Goal: Ask a question: Seek information or help from site administrators or community

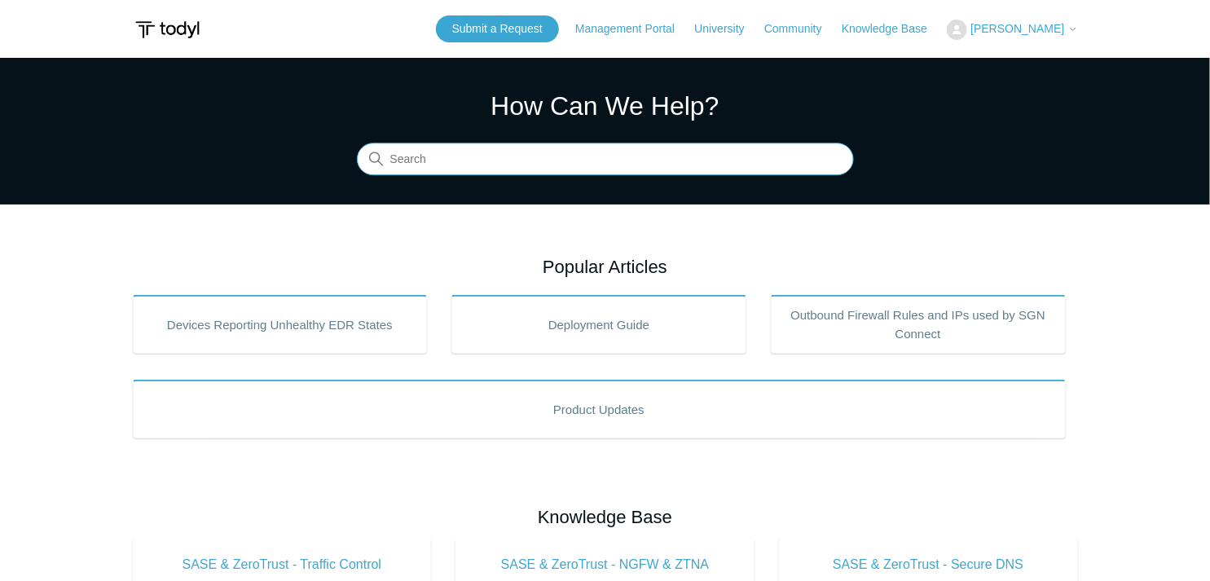
click at [506, 143] on input "Search" at bounding box center [605, 159] width 497 height 33
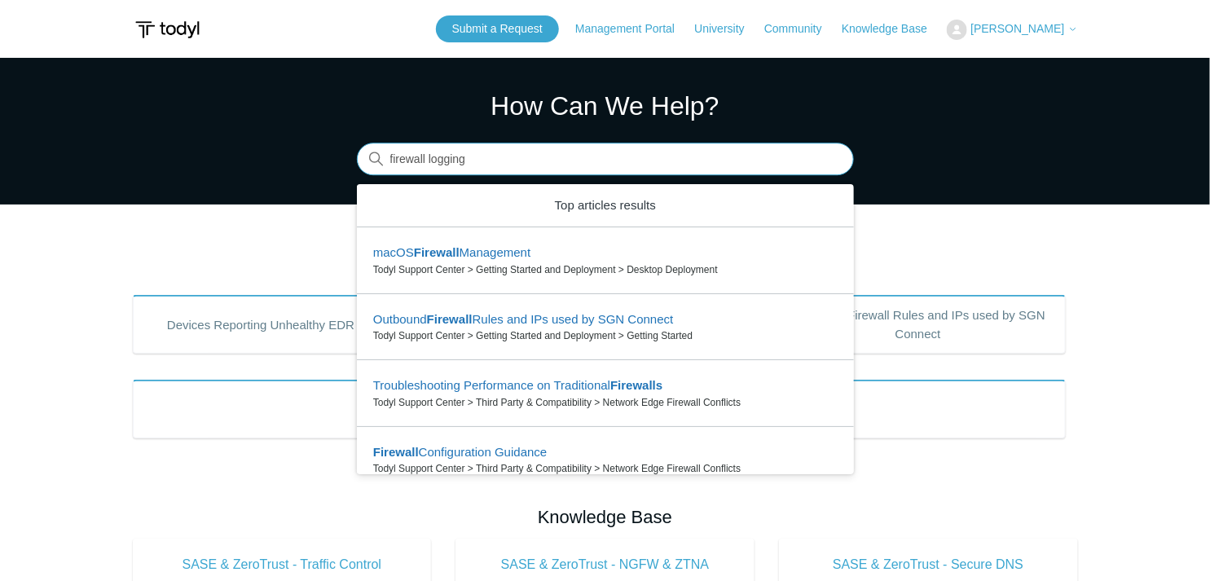
type input "firewall logging"
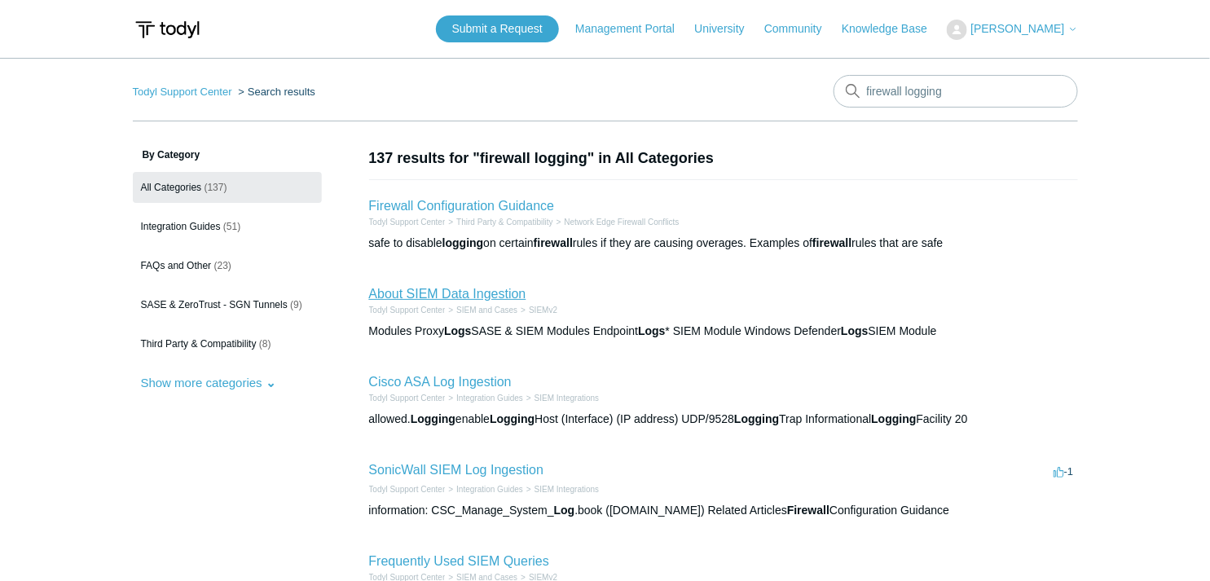
scroll to position [90, 0]
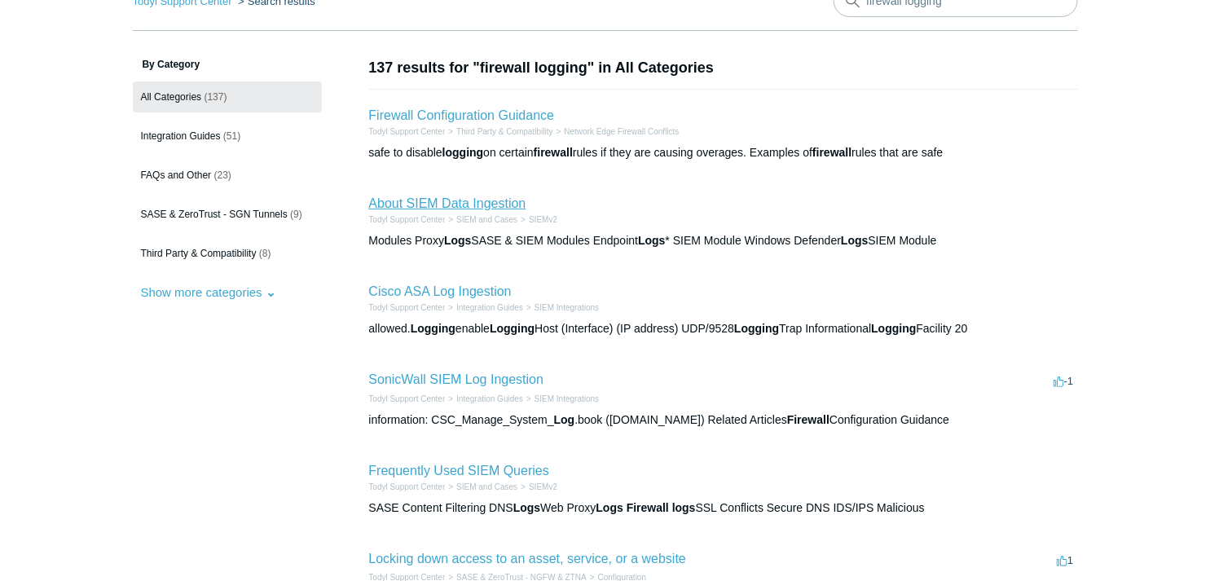
click at [496, 204] on link "About SIEM Data Ingestion" at bounding box center [447, 203] width 157 height 14
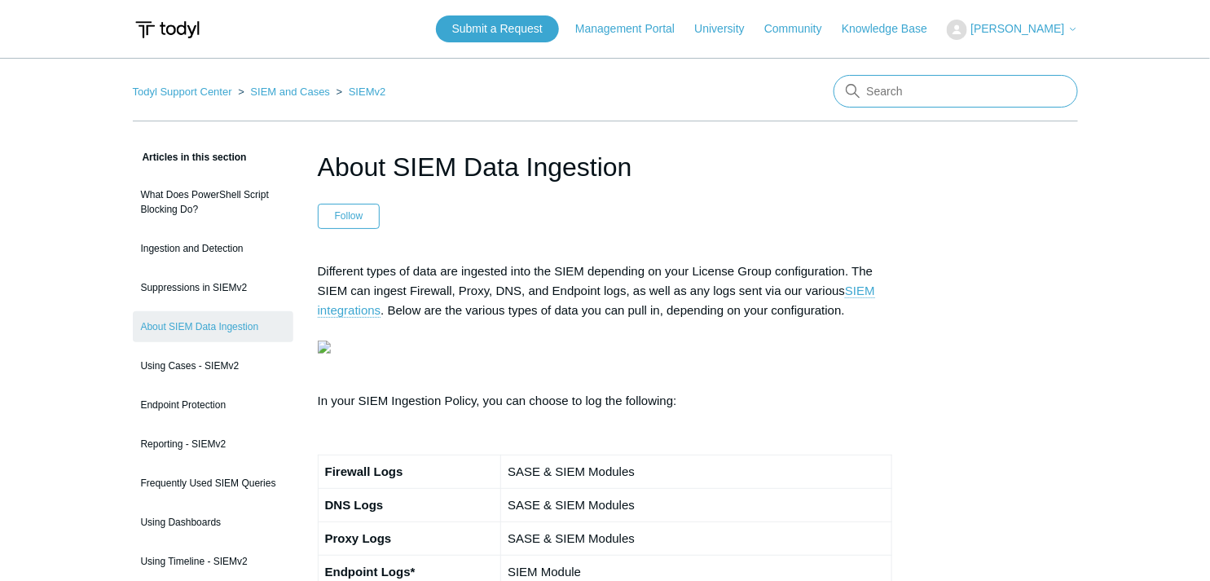
click at [917, 82] on input "Search" at bounding box center [956, 91] width 244 height 33
type input "Fortigate"
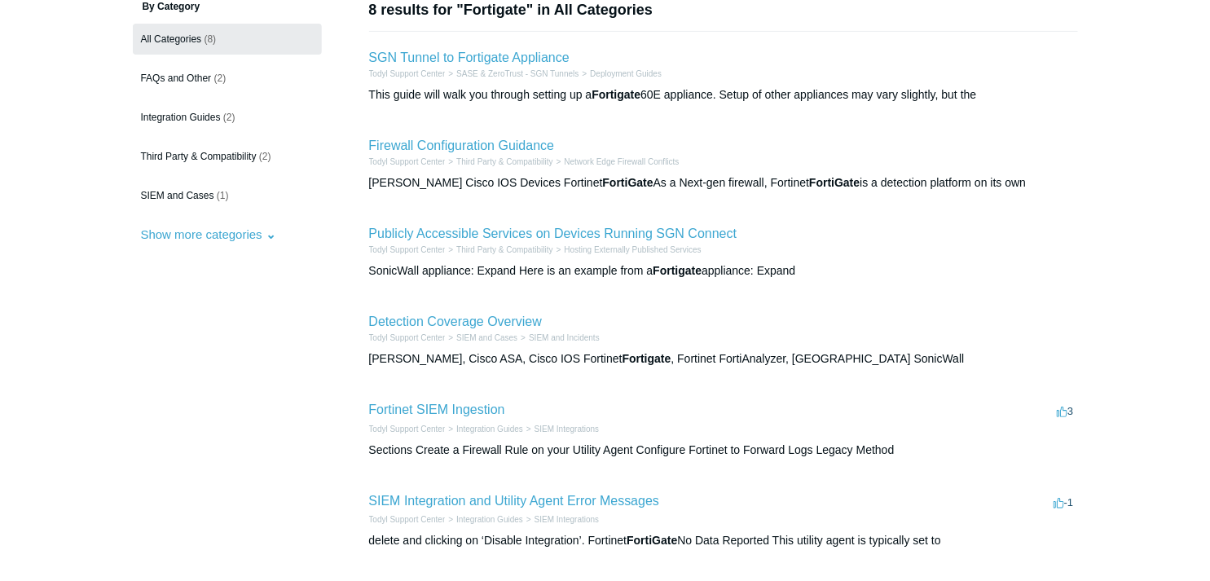
scroll to position [181, 0]
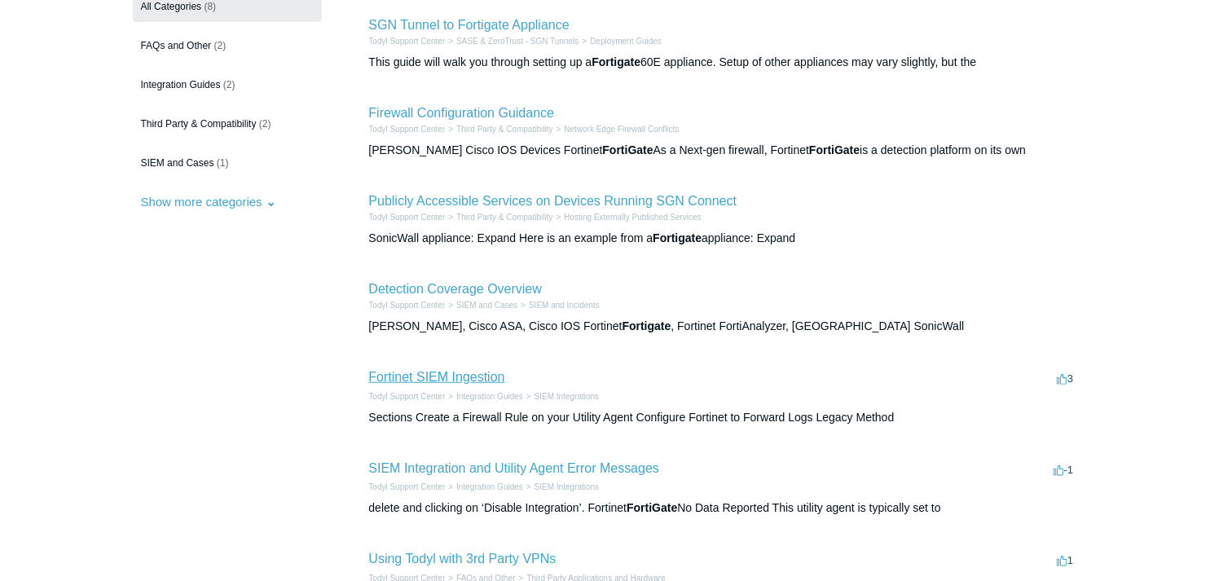
click at [491, 379] on link "Fortinet SIEM Ingestion" at bounding box center [437, 377] width 136 height 14
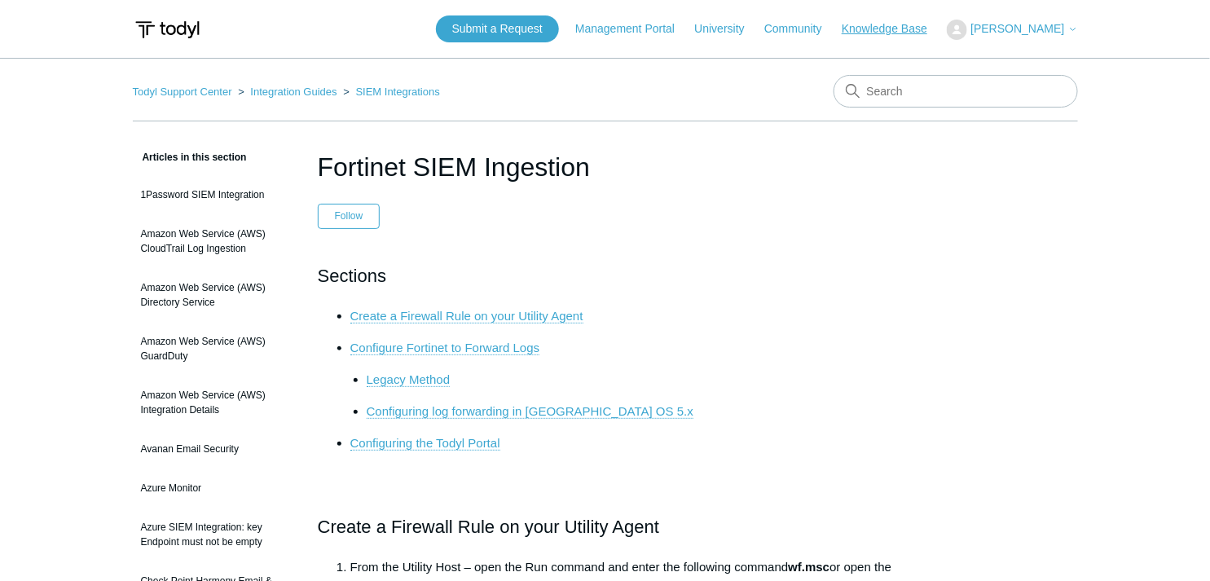
click at [921, 25] on link "Knowledge Base" at bounding box center [893, 28] width 102 height 17
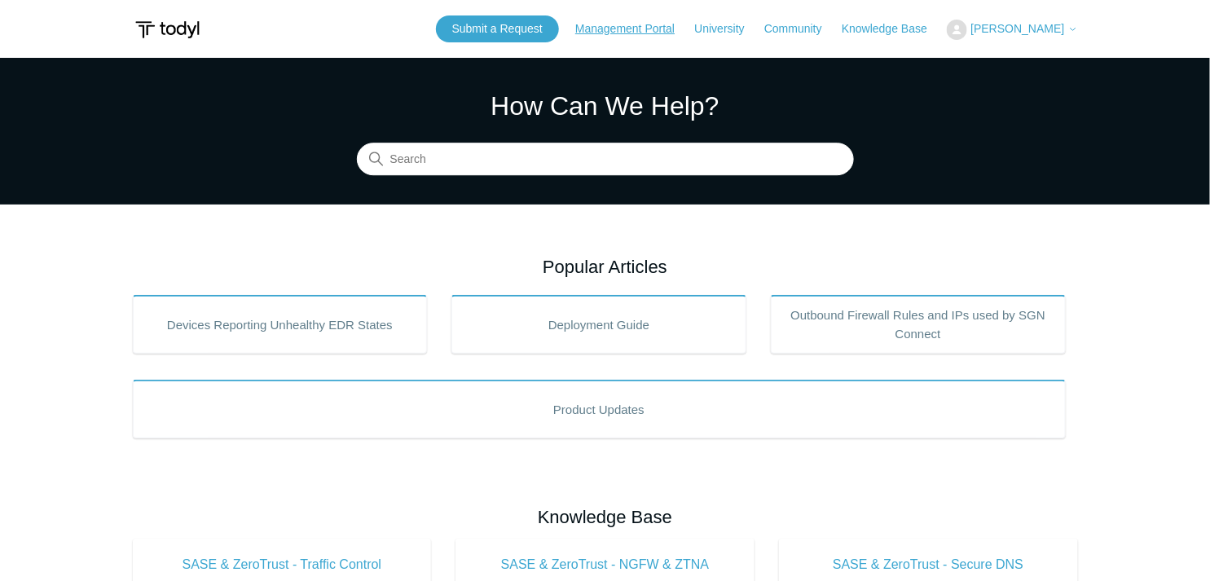
click at [654, 33] on link "Management Portal" at bounding box center [633, 28] width 116 height 17
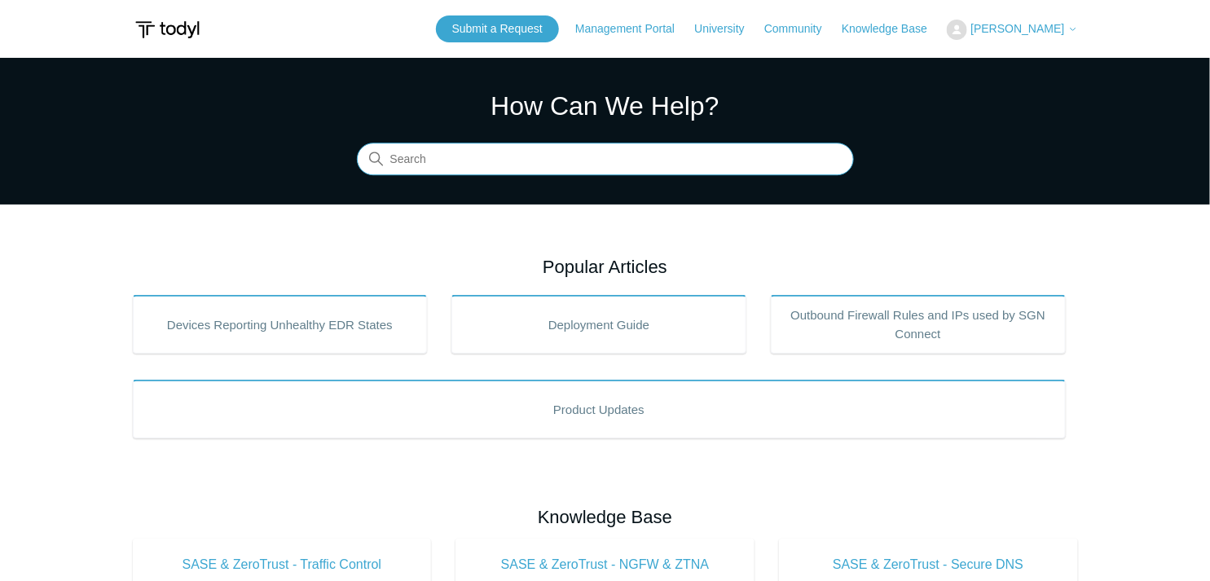
click at [649, 164] on input "Search" at bounding box center [605, 159] width 497 height 33
type input "CMMC"
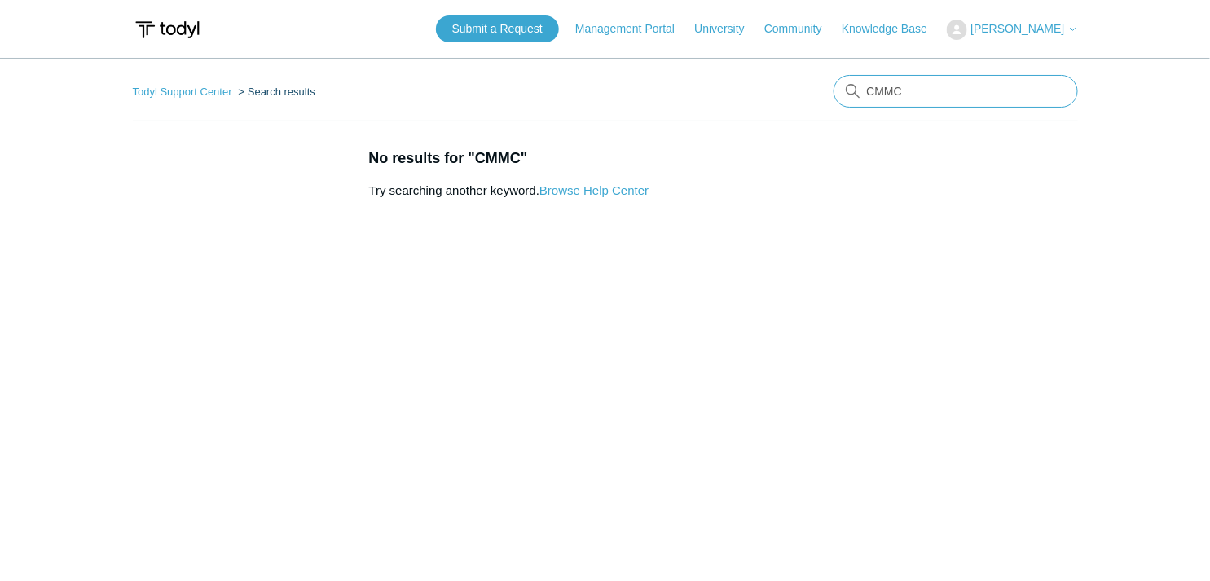
drag, startPoint x: 958, startPoint y: 87, endPoint x: 830, endPoint y: 102, distance: 128.8
click at [830, 102] on nav "Todyl Support Center Search results There are no matching results in this help …" at bounding box center [605, 98] width 945 height 46
type input "CRM"
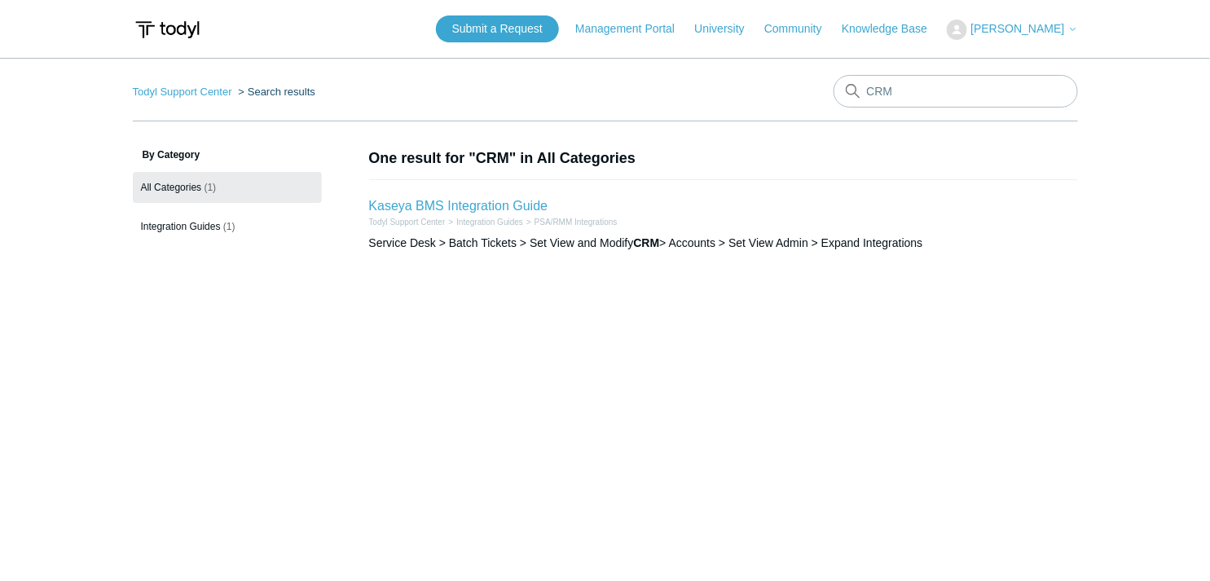
click at [563, 370] on main "Todyl Support Center Search results CRM By Category All Categories (1) Integrat…" at bounding box center [605, 319] width 1210 height 523
click at [574, 220] on link "PSA/RMM Integrations" at bounding box center [576, 222] width 83 height 9
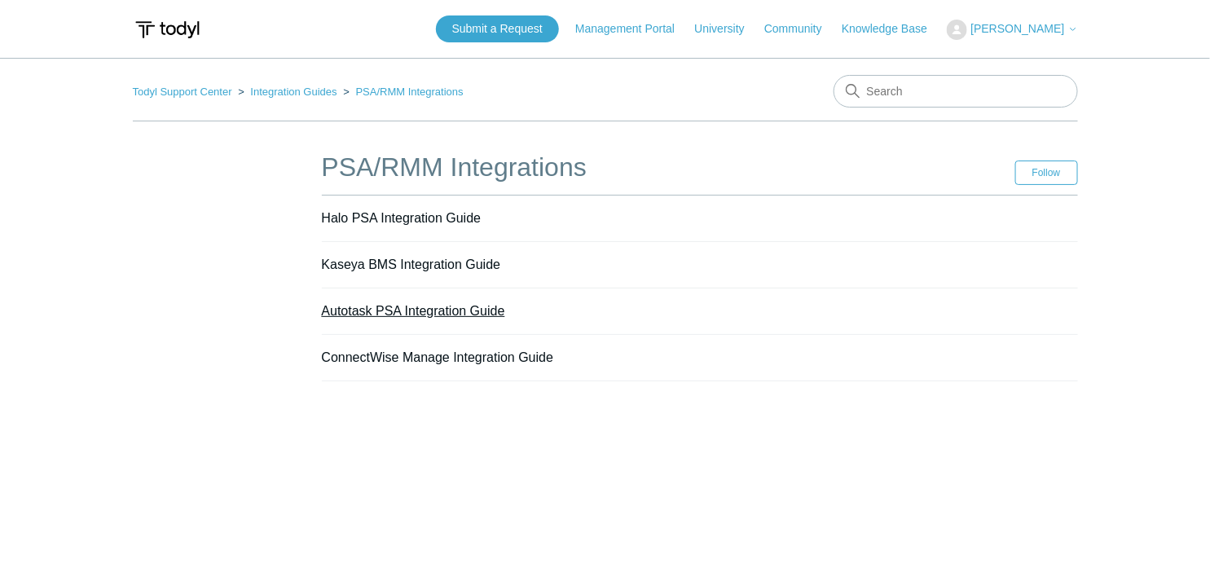
click at [451, 307] on link "Autotask PSA Integration Guide" at bounding box center [413, 311] width 183 height 14
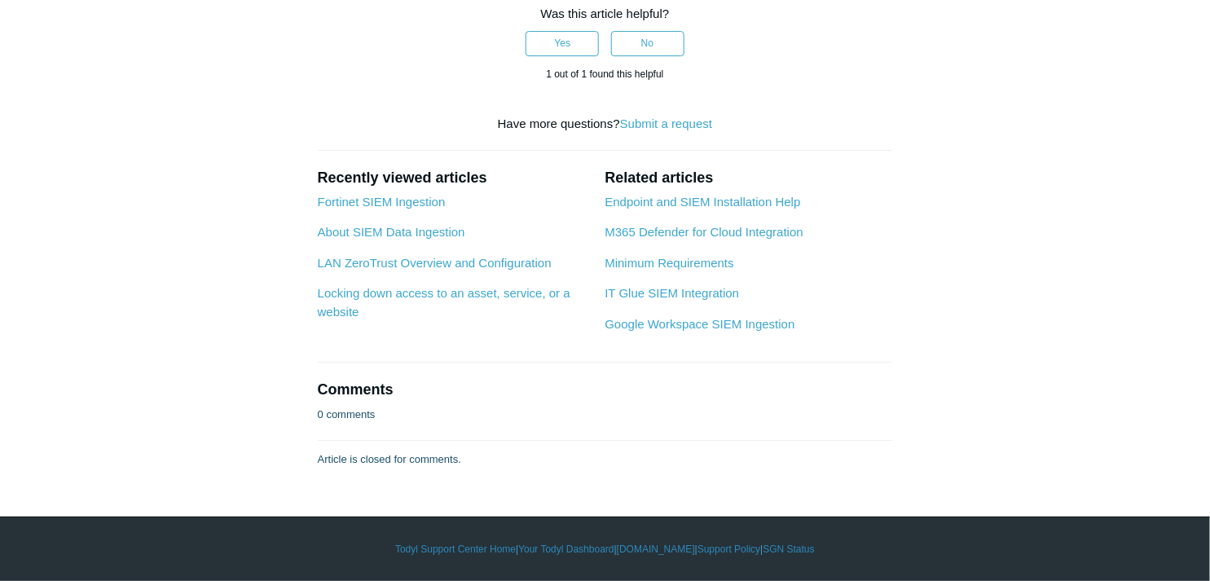
scroll to position [3260, 0]
click at [687, 270] on link "Minimum Requirements" at bounding box center [669, 263] width 129 height 14
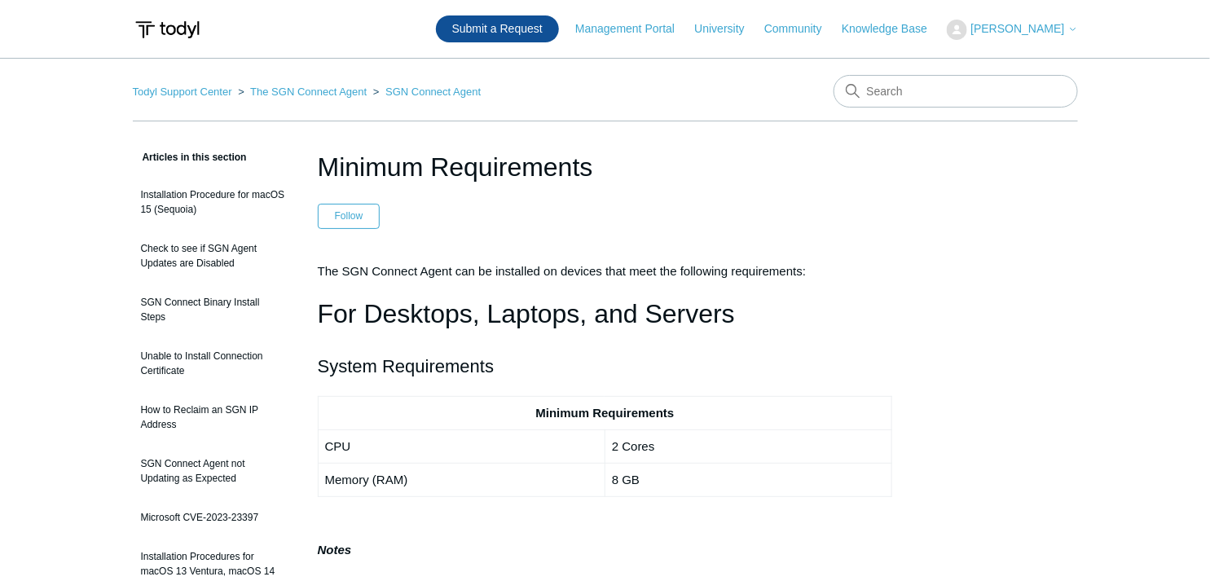
click at [518, 29] on link "Submit a Request" at bounding box center [497, 28] width 123 height 27
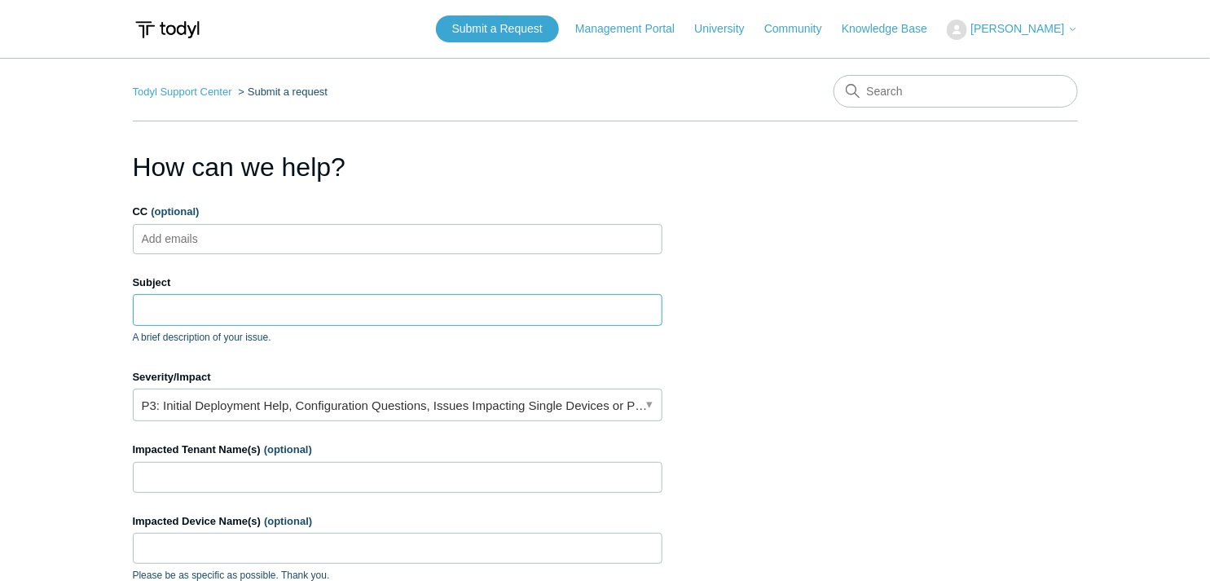
click at [347, 316] on input "Subject" at bounding box center [398, 309] width 530 height 31
type input "A"
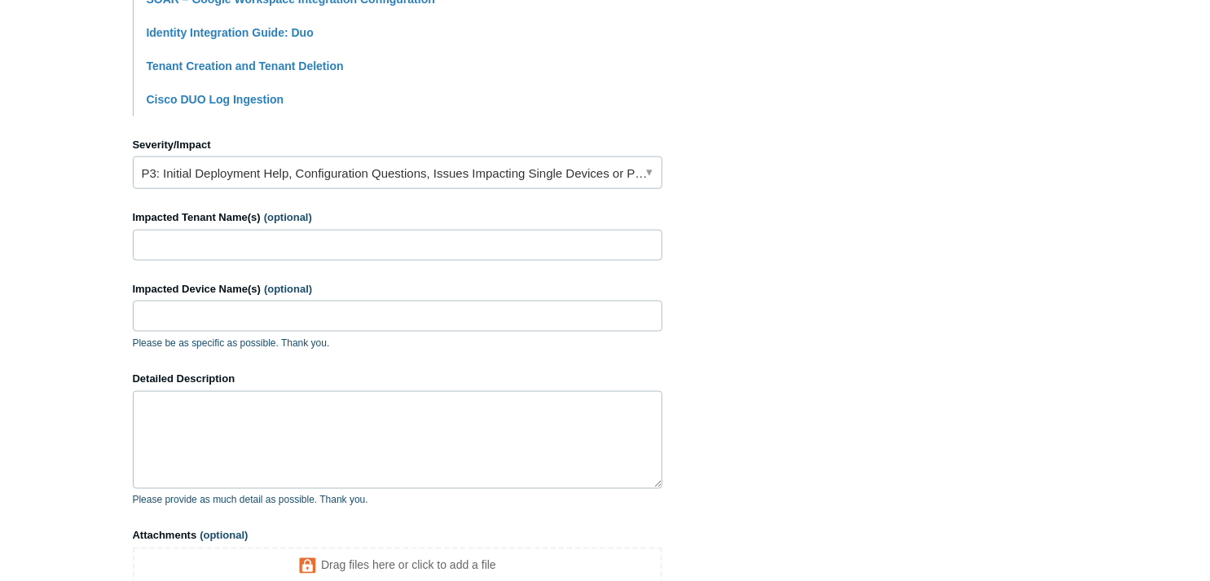
scroll to position [633, 0]
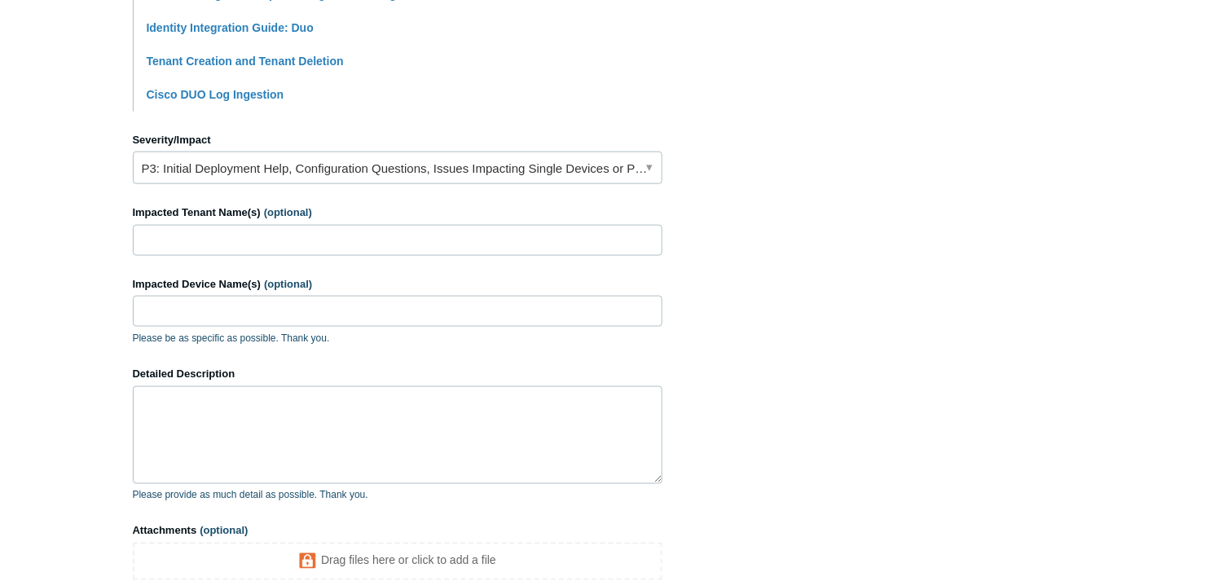
type input "Product Discussion"
click at [385, 163] on link "P3: Initial Deployment Help, Configuration Questions, Issues Impacting Single D…" at bounding box center [398, 168] width 530 height 33
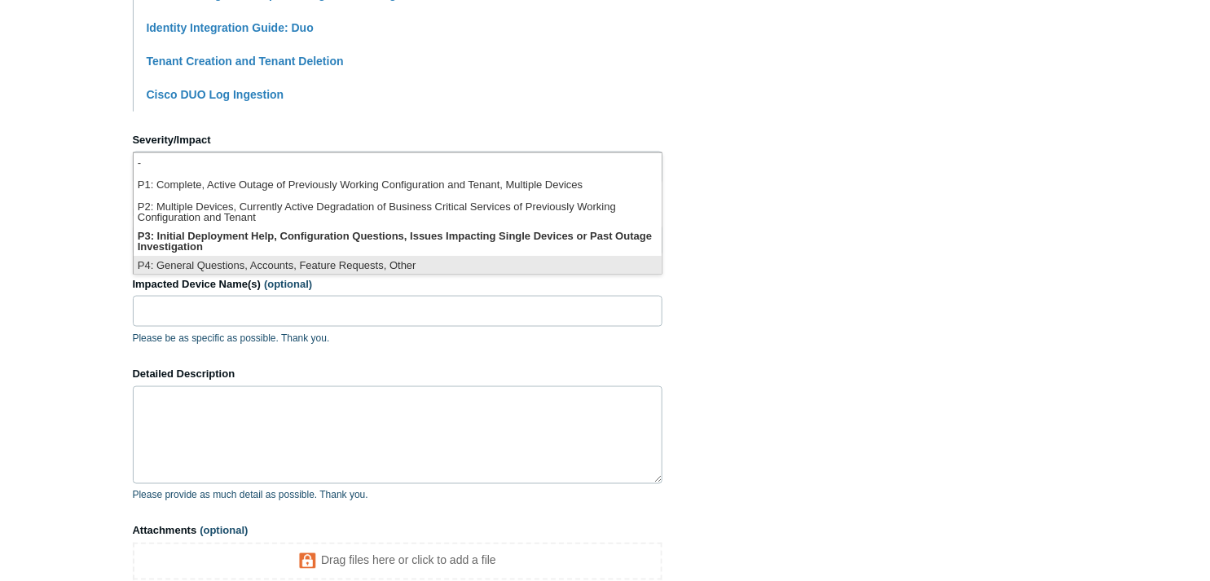
scroll to position [4, 0]
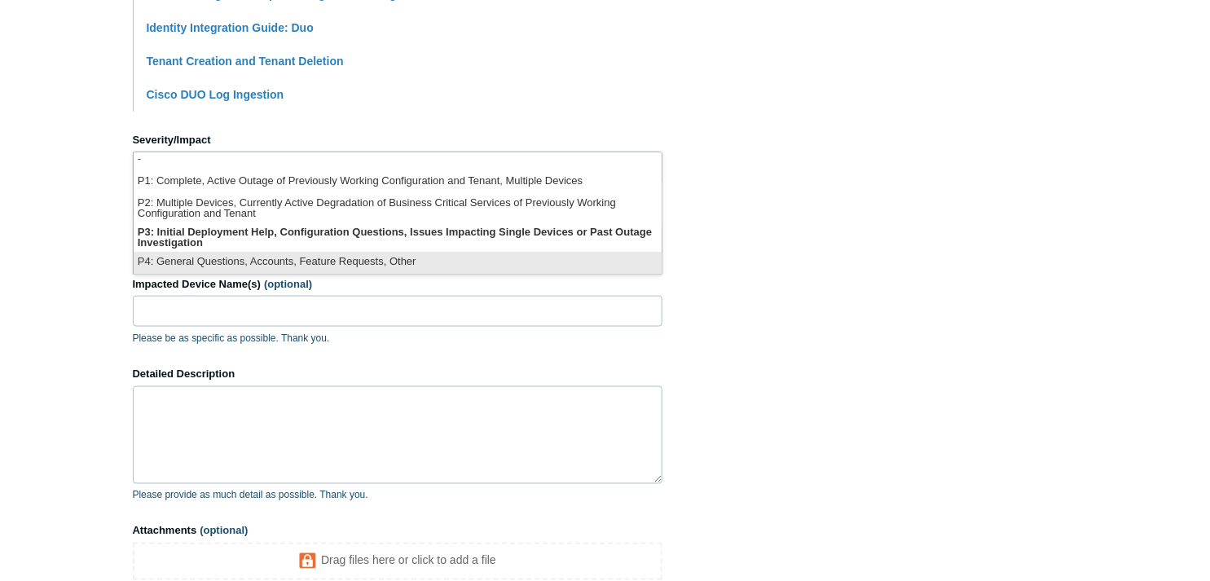
click at [351, 258] on li "P4: General Questions, Accounts, Feature Requests, Other" at bounding box center [398, 263] width 528 height 22
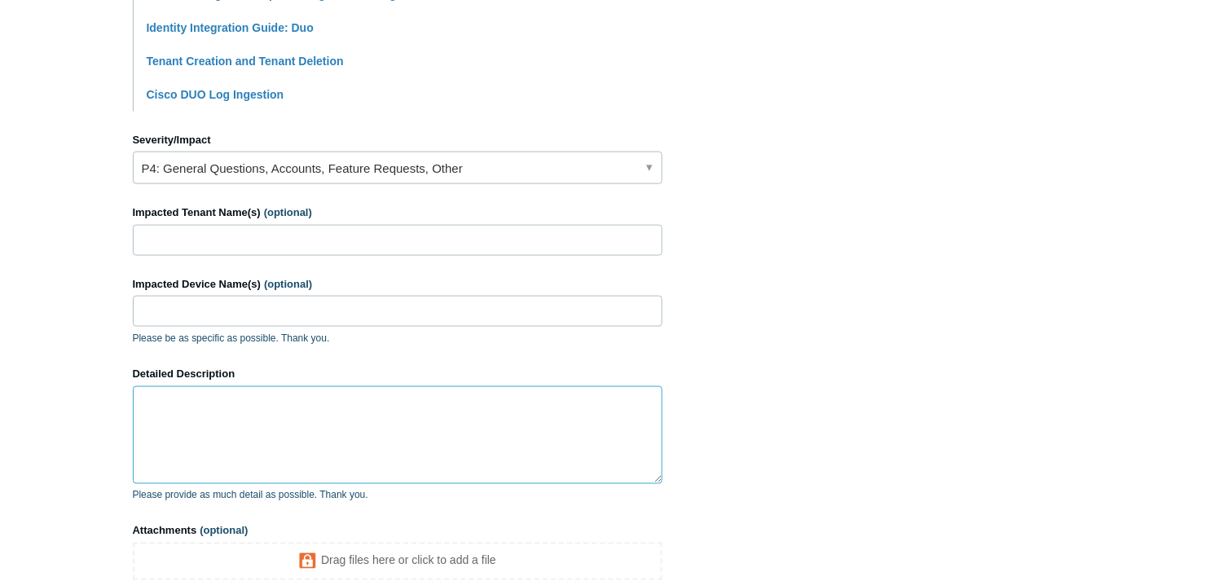
click at [269, 417] on textarea "Detailed Description" at bounding box center [398, 435] width 530 height 98
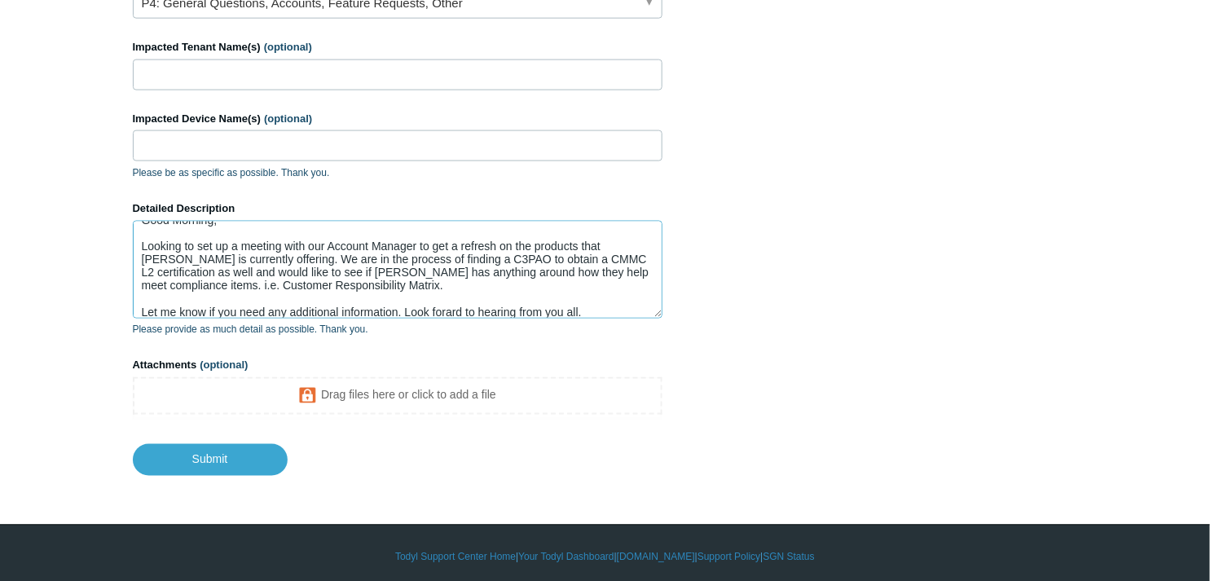
scroll to position [807, 0]
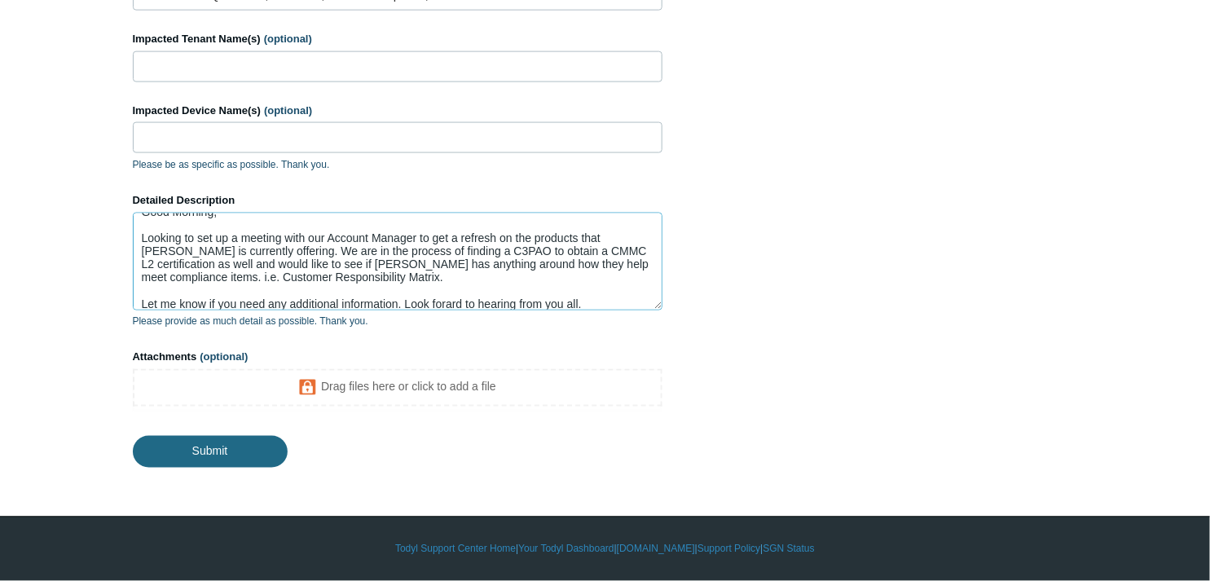
type textarea "Good Morning, Looking to set up a meeting with our Account Manager to get a ref…"
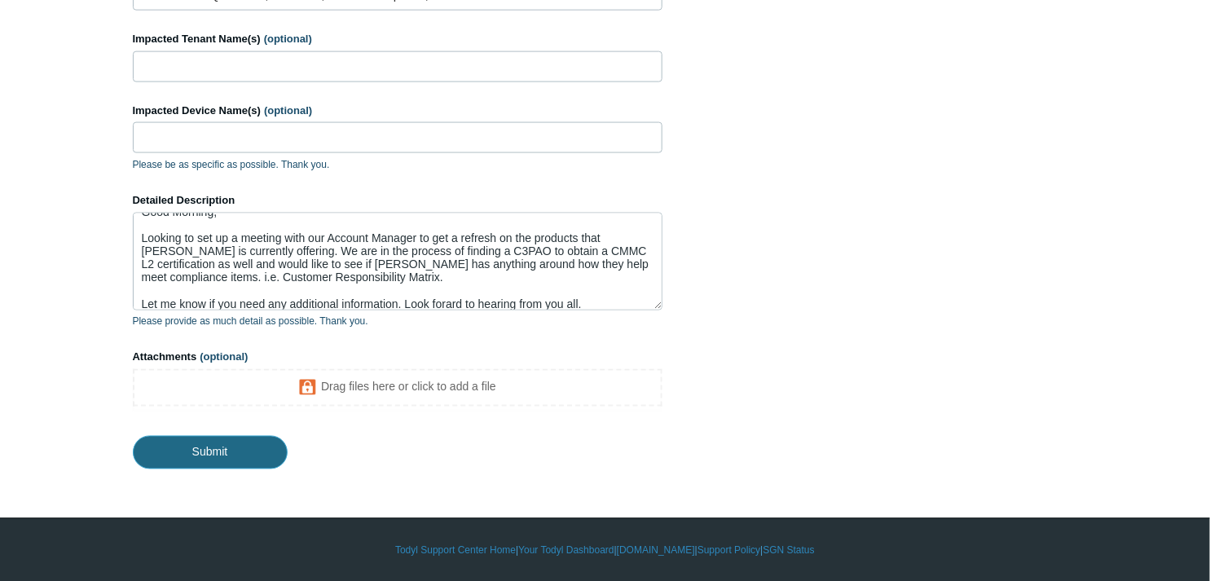
click at [237, 456] on input "Submit" at bounding box center [210, 452] width 155 height 33
